Goal: Task Accomplishment & Management: Complete application form

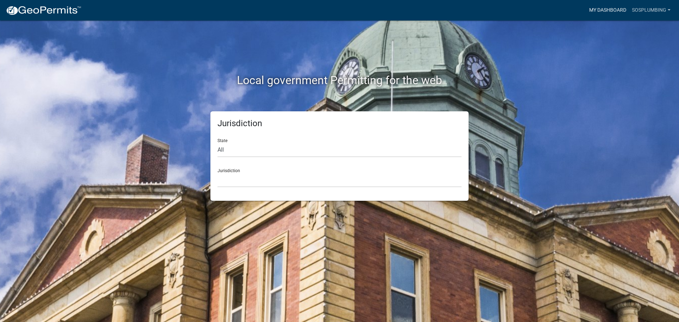
click at [611, 13] on link "My Dashboard" at bounding box center [608, 10] width 43 height 13
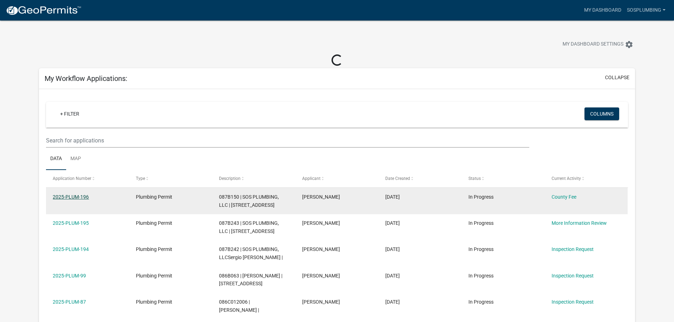
click at [56, 197] on link "2025-PLUM-196" at bounding box center [71, 197] width 36 height 6
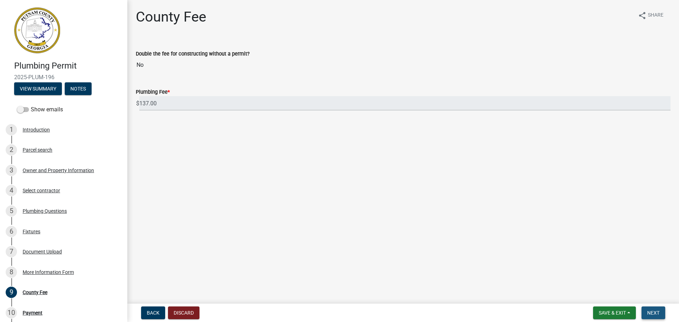
click at [652, 315] on span "Next" at bounding box center [654, 313] width 12 height 6
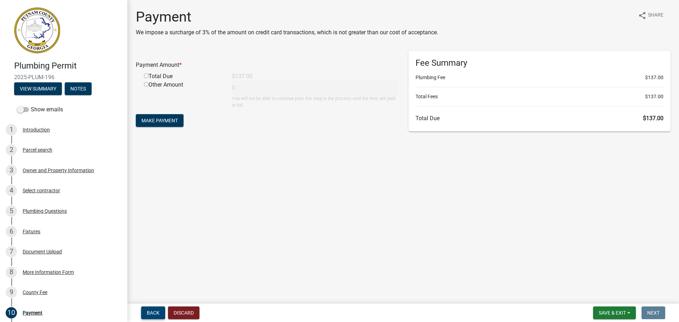
click at [153, 310] on span "Back" at bounding box center [153, 313] width 13 height 6
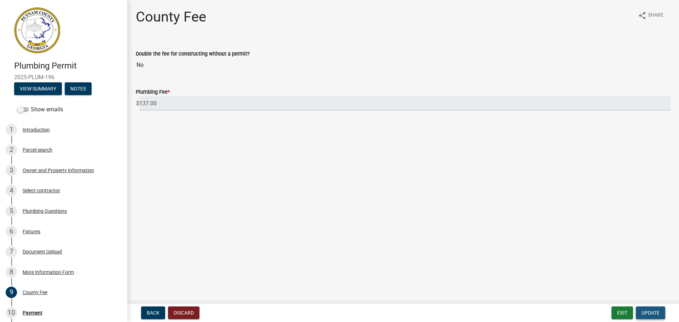
click at [653, 312] on span "Update" at bounding box center [651, 313] width 18 height 6
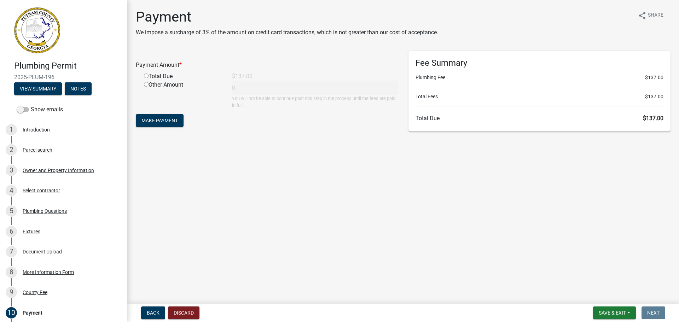
click at [162, 77] on div "Total Due" at bounding box center [183, 76] width 88 height 8
click at [148, 75] on input "radio" at bounding box center [146, 76] width 5 height 5
radio input "true"
type input "137"
click at [165, 118] on span "Make Payment" at bounding box center [160, 121] width 36 height 6
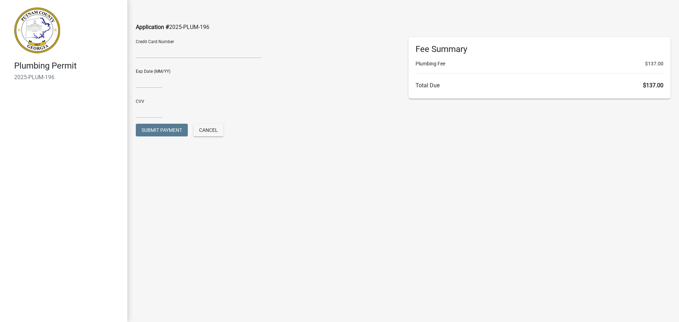
click at [209, 57] on div at bounding box center [199, 52] width 126 height 11
click at [142, 84] on input "text" at bounding box center [149, 81] width 27 height 15
type input "07/2027"
click at [203, 137] on div "Submit Payment Cancel" at bounding box center [267, 131] width 262 height 15
click at [202, 129] on span "Cancel" at bounding box center [208, 130] width 19 height 6
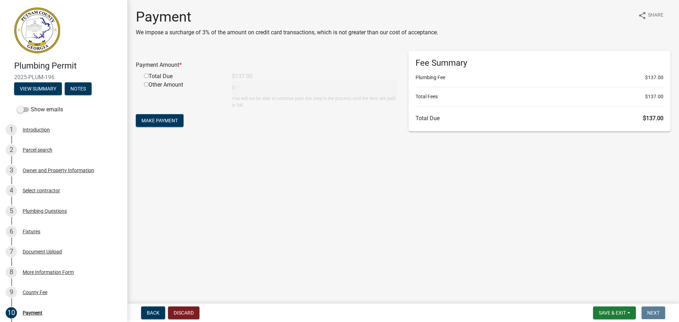
click at [155, 74] on div "Total Due" at bounding box center [183, 76] width 88 height 8
click at [147, 75] on input "radio" at bounding box center [146, 76] width 5 height 5
radio input "true"
type input "137"
click at [161, 120] on span "Make Payment" at bounding box center [160, 121] width 36 height 6
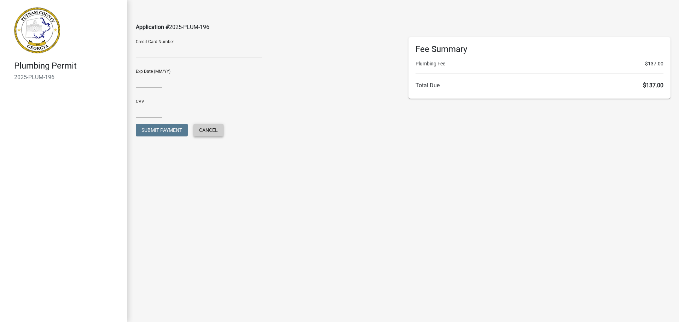
click at [201, 134] on button "Cancel" at bounding box center [209, 130] width 30 height 13
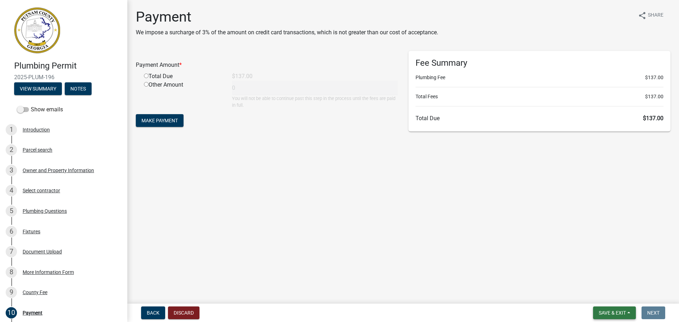
click at [618, 316] on button "Save & Exit" at bounding box center [614, 313] width 43 height 13
click at [149, 310] on span "Back" at bounding box center [153, 313] width 13 height 6
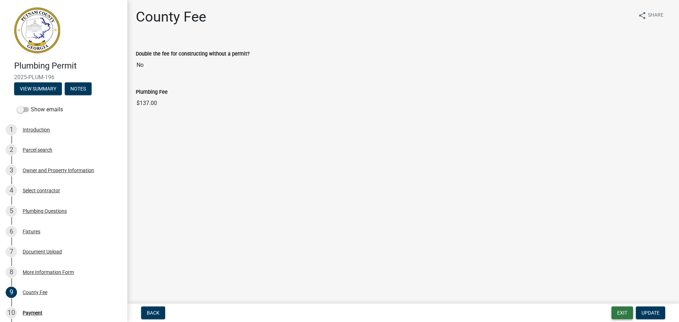
click at [616, 317] on button "Exit" at bounding box center [623, 313] width 22 height 13
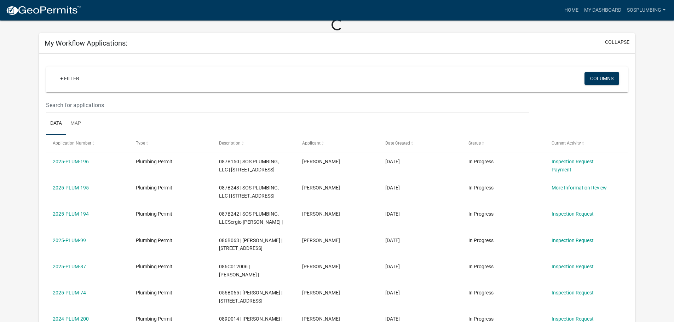
scroll to position [71, 0]
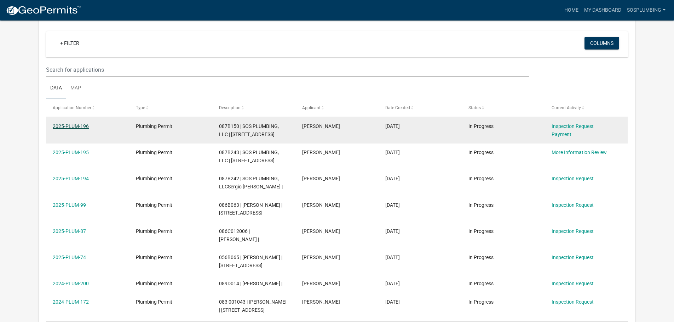
click at [77, 124] on link "2025-PLUM-196" at bounding box center [71, 127] width 36 height 6
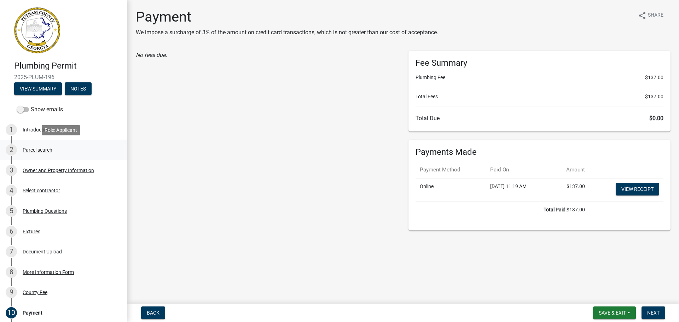
click at [43, 146] on div "2 Parcel search" at bounding box center [61, 149] width 110 height 11
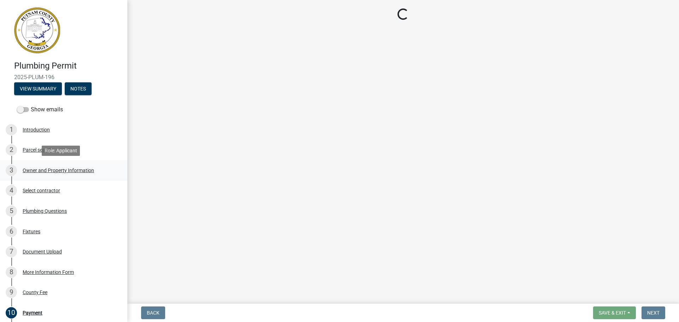
click at [59, 176] on link "3 Owner and Property Information" at bounding box center [63, 170] width 127 height 21
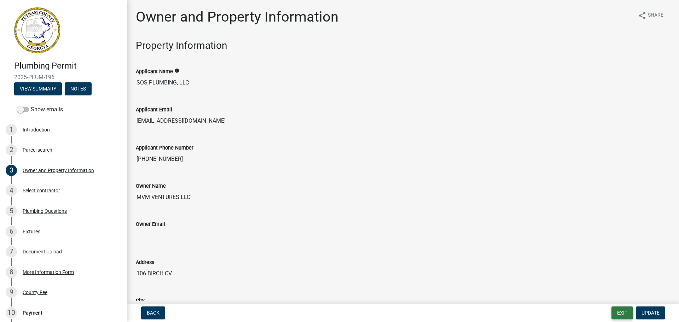
click at [624, 314] on button "Exit" at bounding box center [623, 313] width 22 height 13
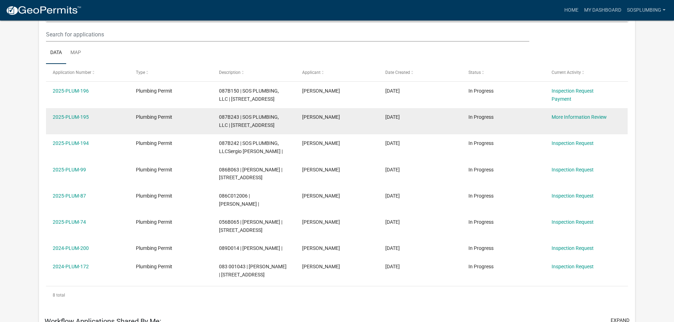
scroll to position [94, 0]
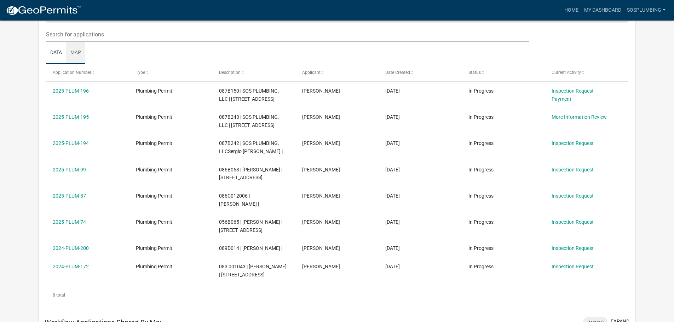
click at [76, 51] on link "Map" at bounding box center [75, 53] width 19 height 23
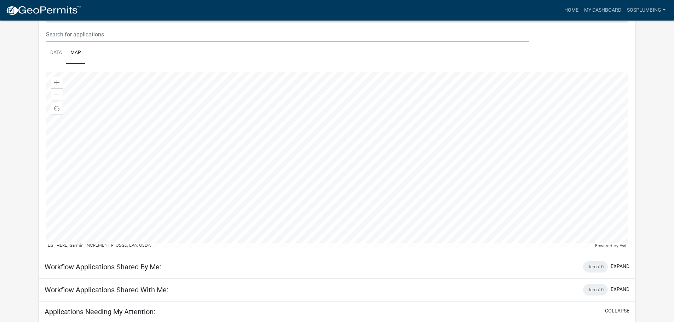
click at [211, 177] on div at bounding box center [337, 160] width 582 height 177
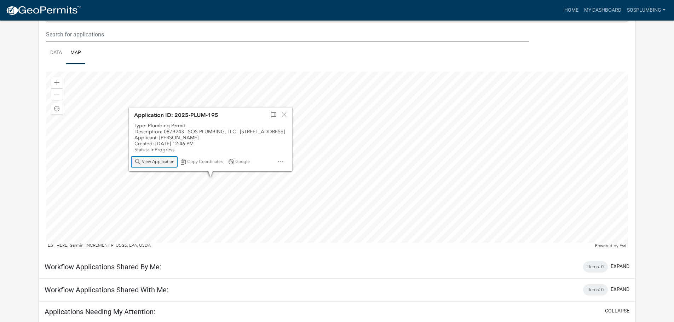
click at [152, 164] on span "View Application" at bounding box center [158, 162] width 33 height 6
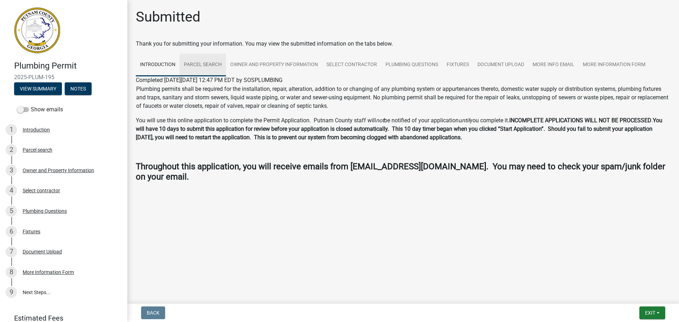
click at [208, 71] on link "Parcel search" at bounding box center [203, 65] width 46 height 23
